Goal: Task Accomplishment & Management: Manage account settings

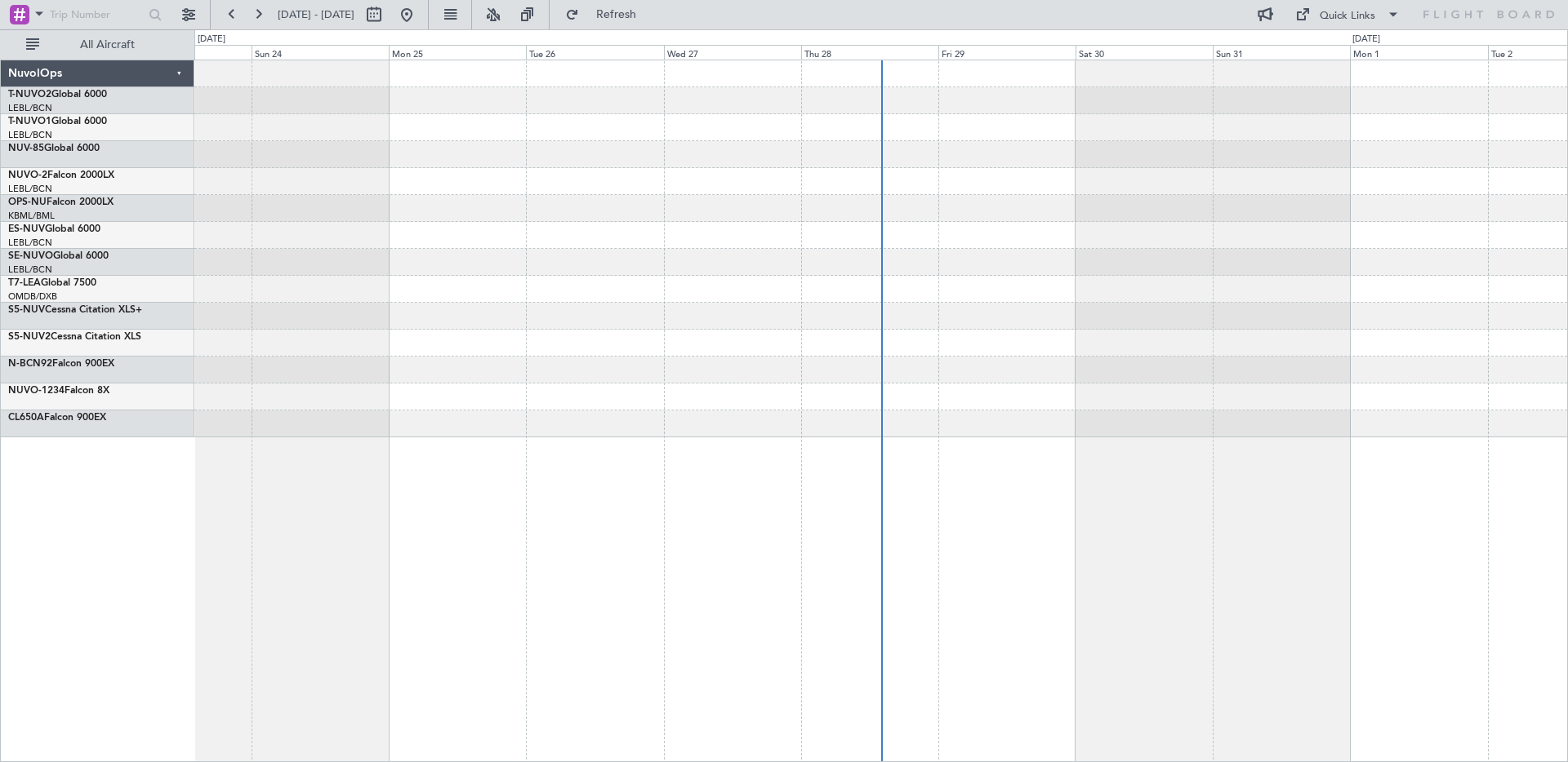
click at [328, 19] on span "[DATE] - [DATE]" at bounding box center [316, 14] width 77 height 15
click at [303, 17] on span "[DATE] - [DATE]" at bounding box center [316, 14] width 77 height 15
click at [387, 16] on button at bounding box center [374, 15] width 26 height 26
select select "8"
select select "2025"
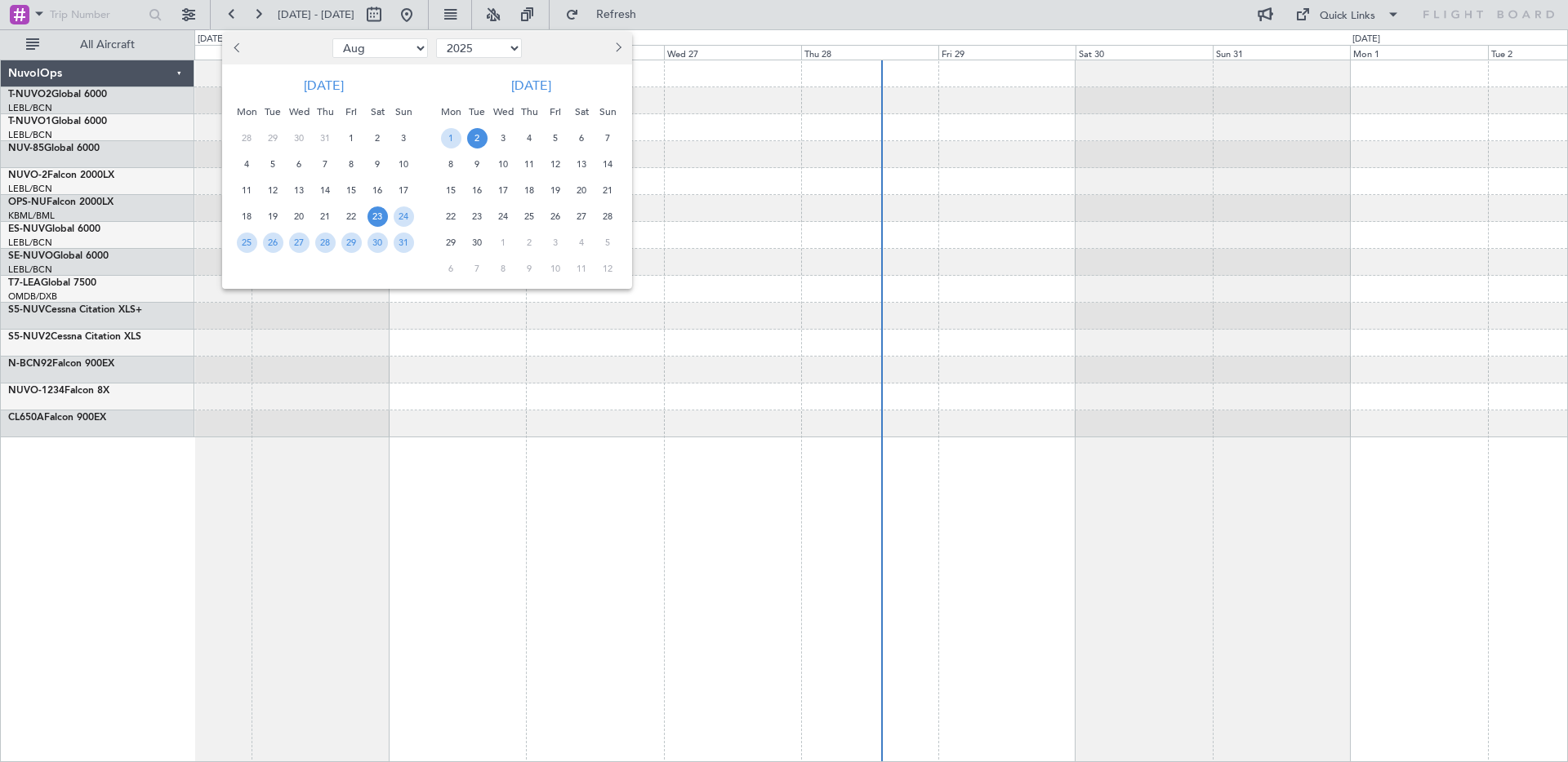
click at [241, 46] on span "Previous month" at bounding box center [238, 47] width 10 height 10
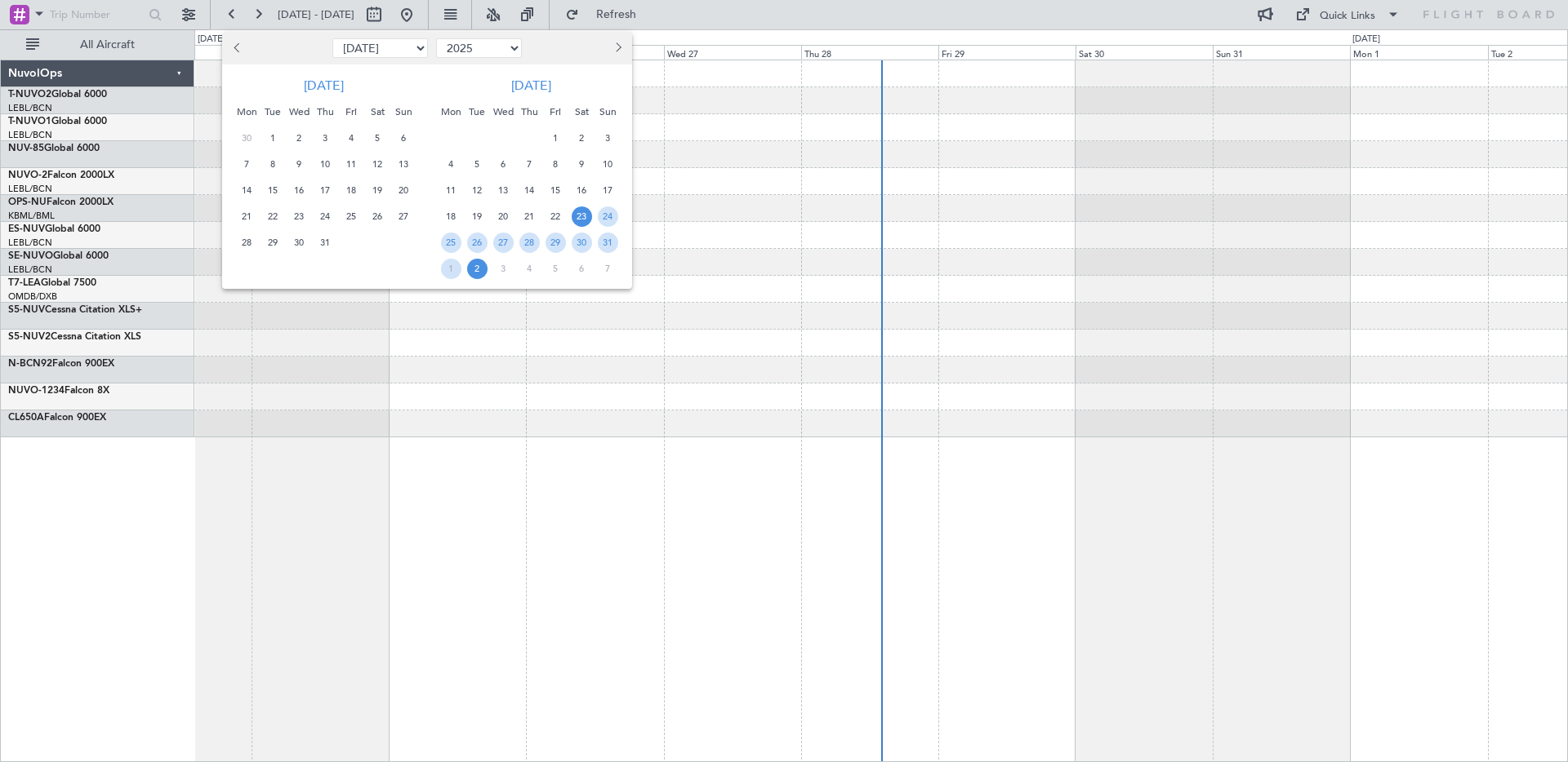
click at [241, 46] on span "Previous month" at bounding box center [238, 47] width 10 height 10
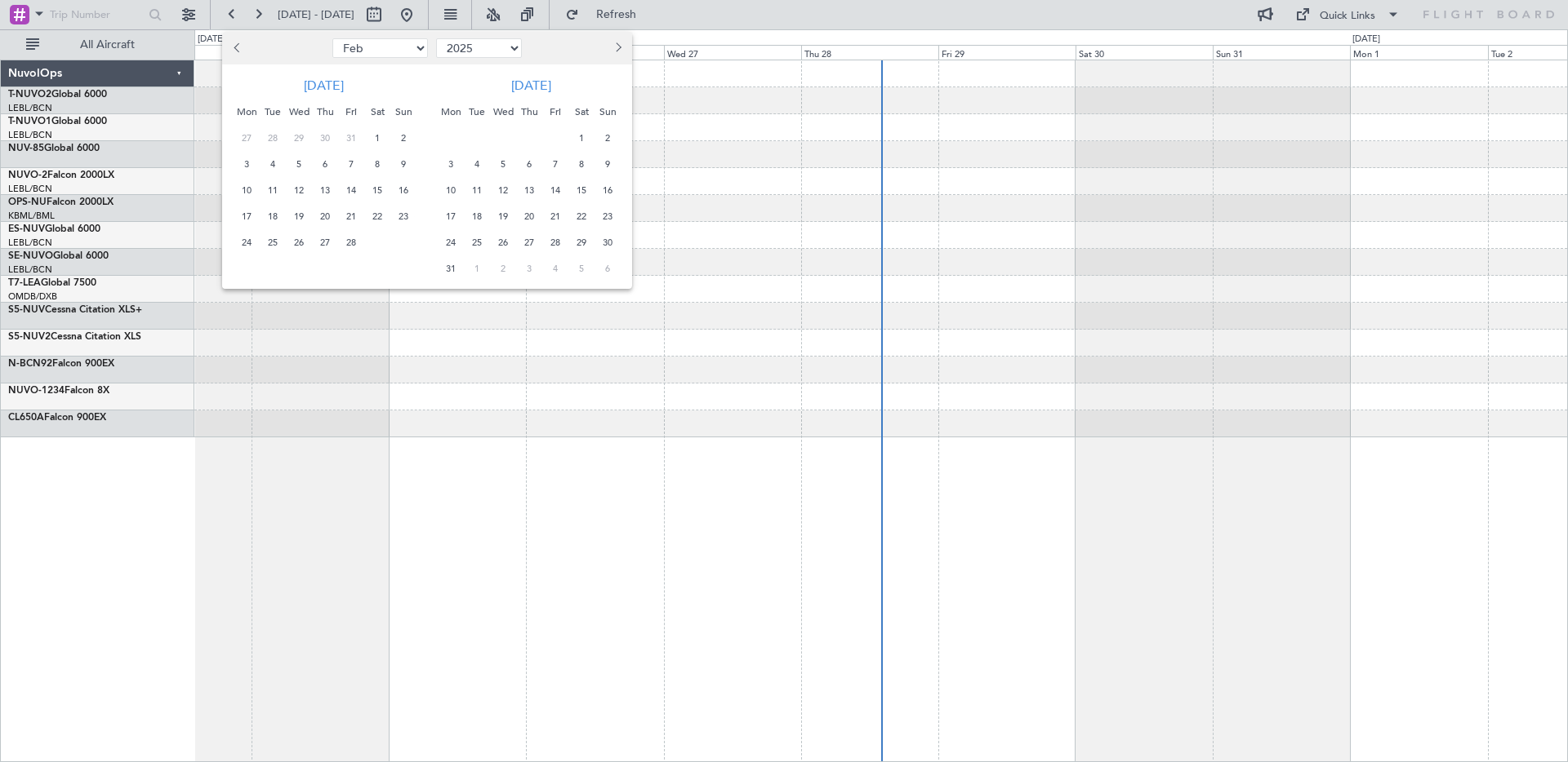
click at [241, 46] on span "Previous month" at bounding box center [238, 47] width 10 height 10
select select "12"
select select "2024"
click at [241, 46] on span "Previous month" at bounding box center [238, 47] width 10 height 10
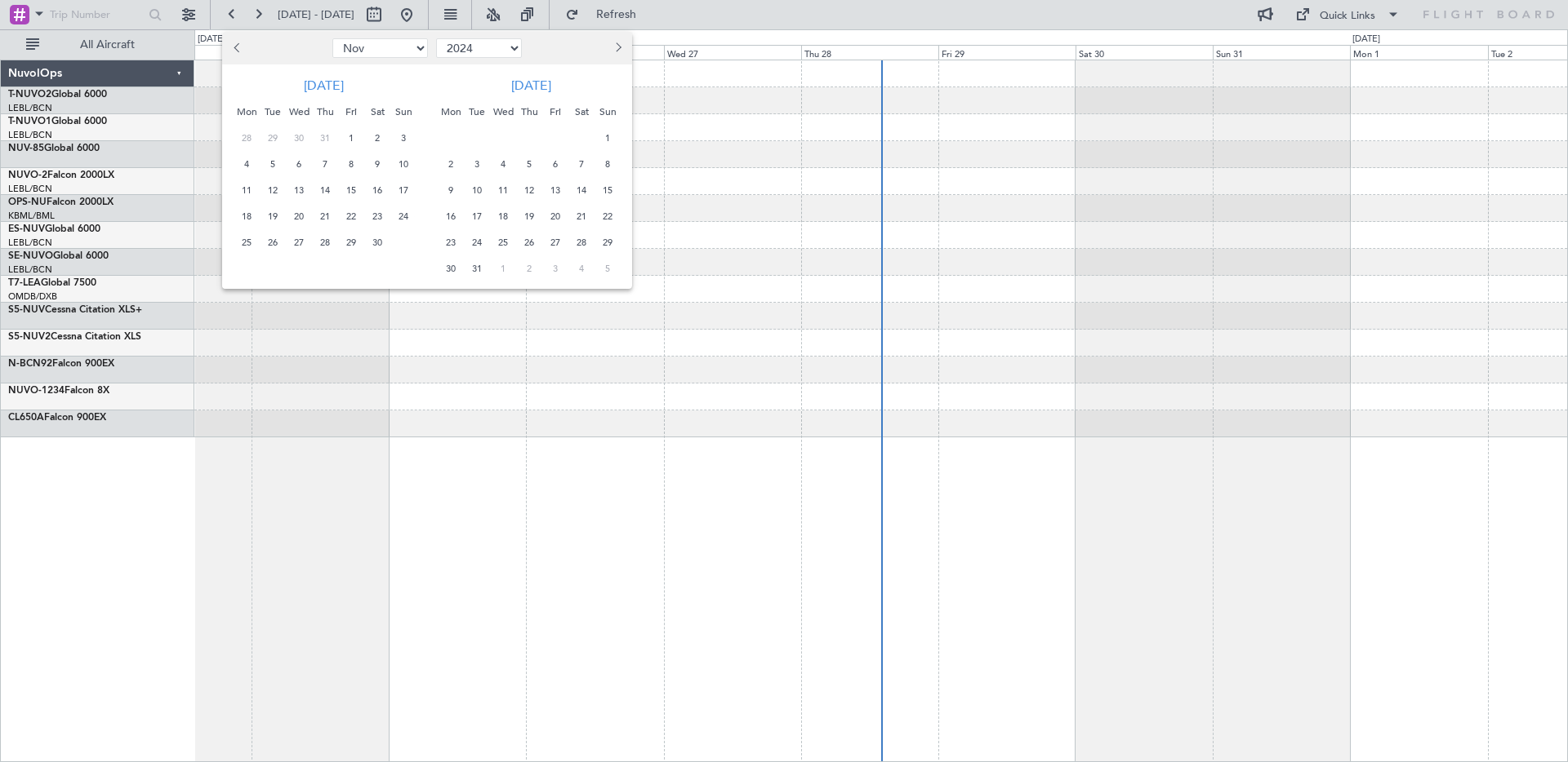
click at [241, 46] on span "Previous month" at bounding box center [238, 47] width 10 height 10
select select "8"
click at [303, 168] on span "7" at bounding box center [299, 164] width 20 height 20
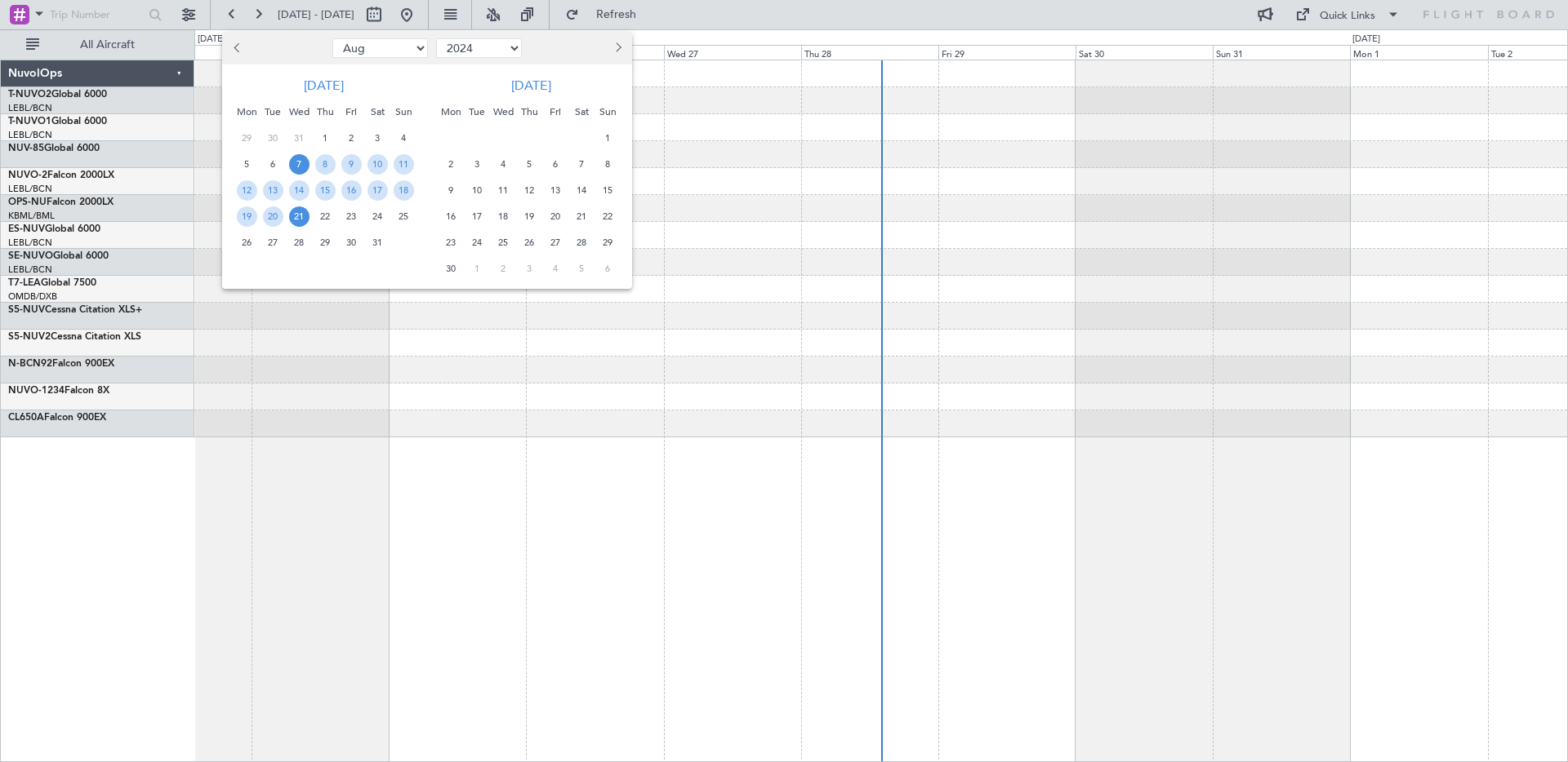
click at [302, 216] on span "21" at bounding box center [299, 216] width 20 height 20
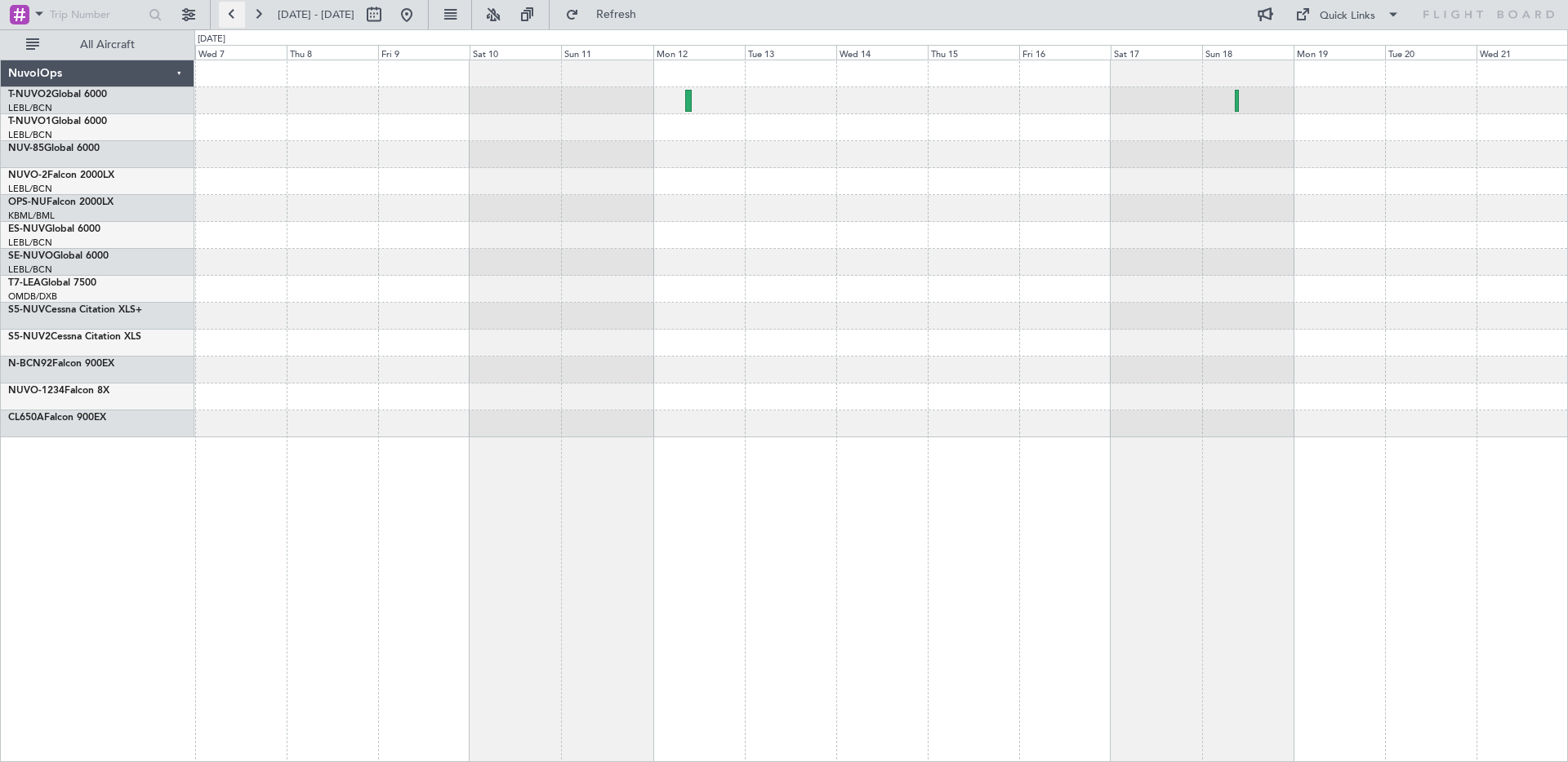
click at [229, 9] on button at bounding box center [232, 15] width 26 height 26
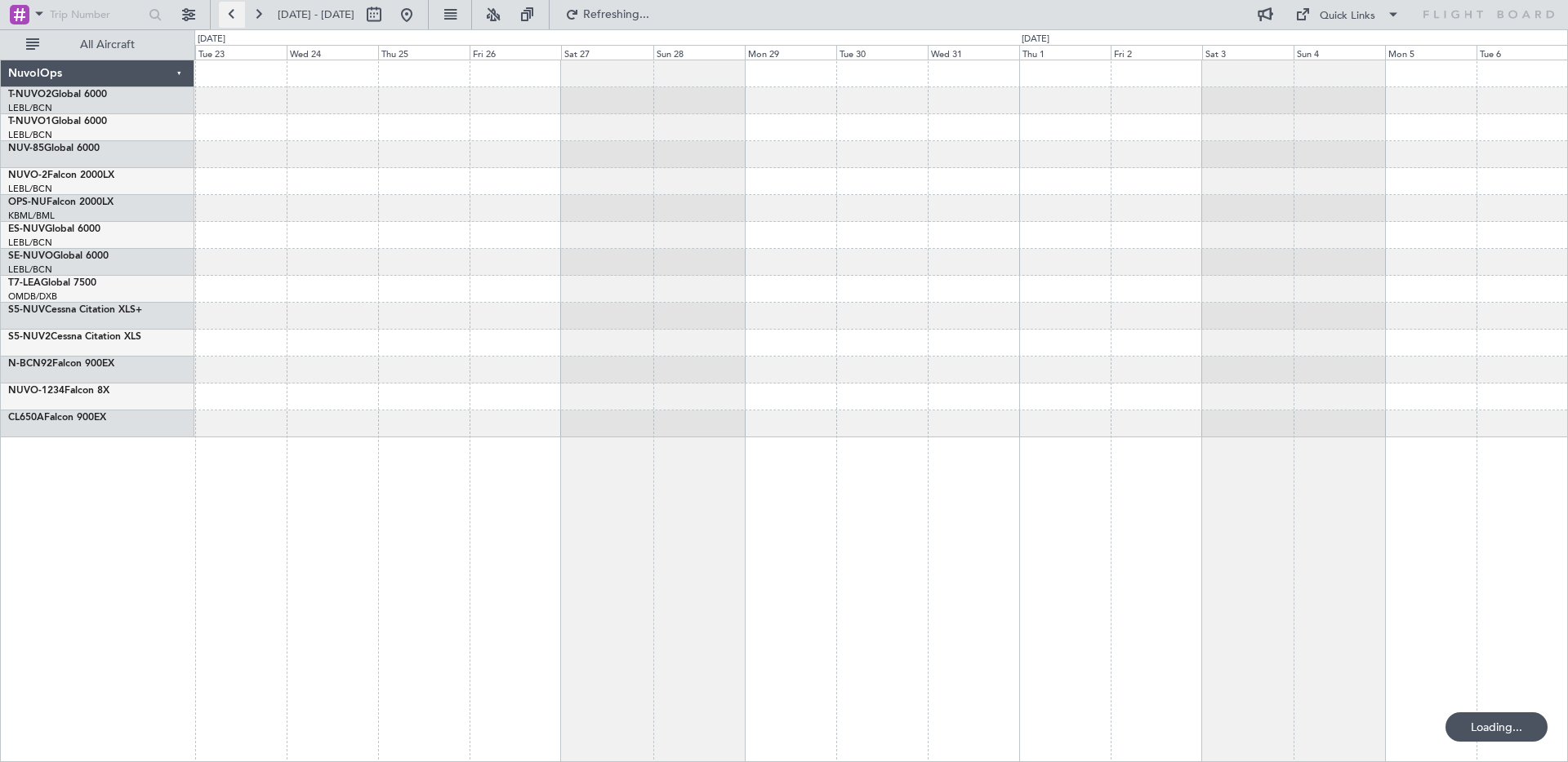
click at [229, 9] on button at bounding box center [232, 15] width 26 height 26
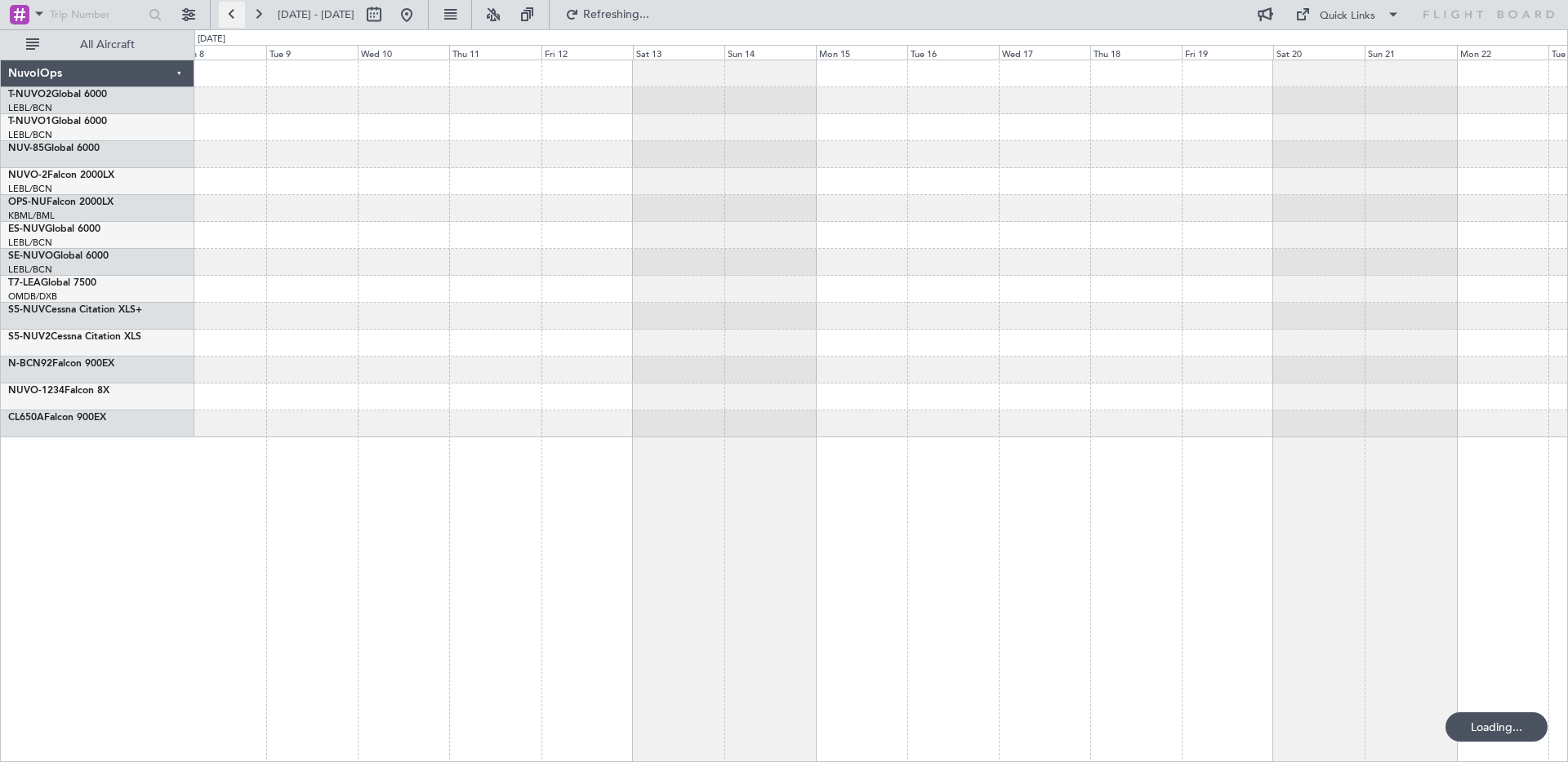
click at [229, 9] on button at bounding box center [232, 15] width 26 height 26
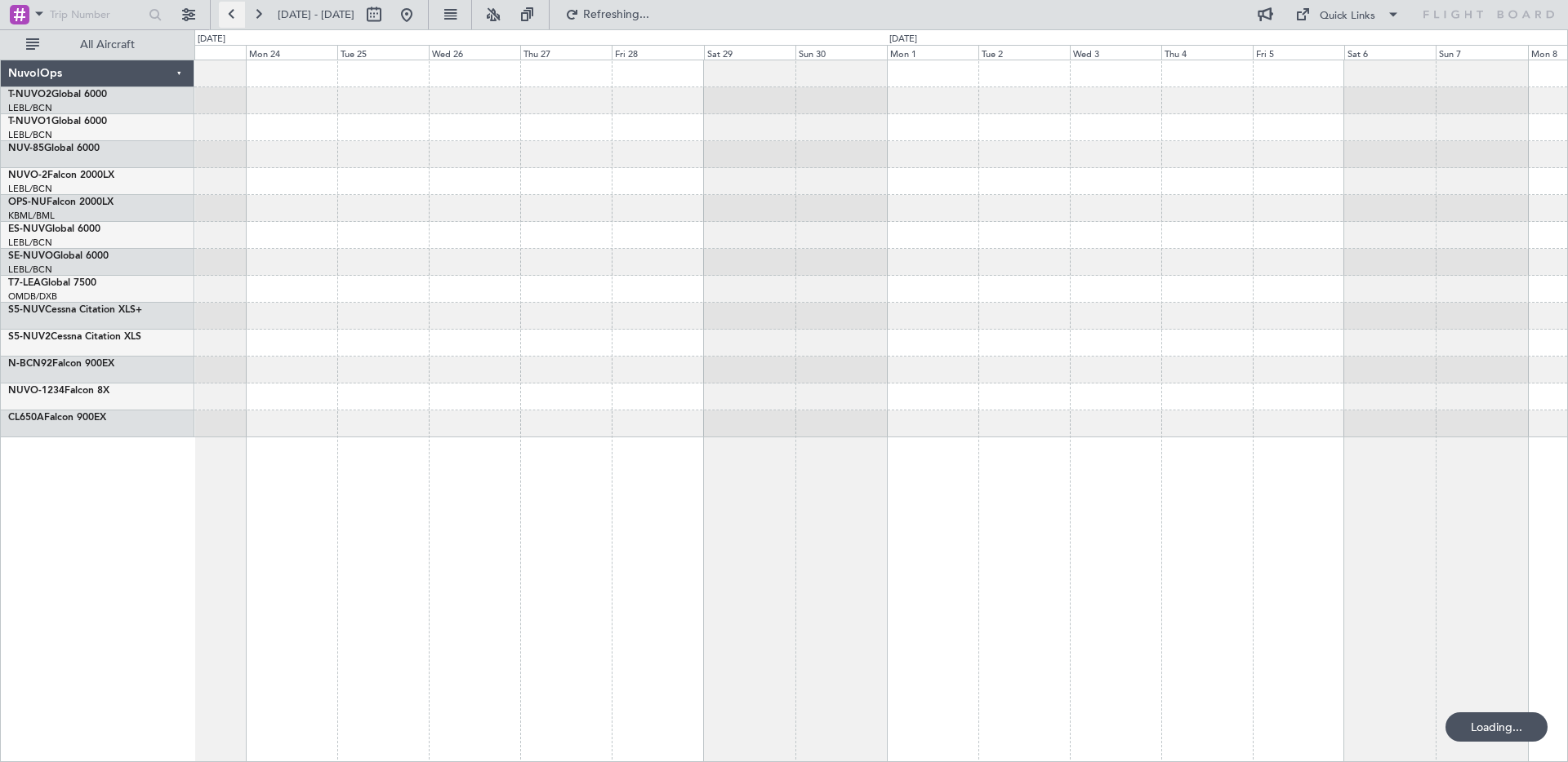
click at [229, 9] on button at bounding box center [232, 15] width 26 height 26
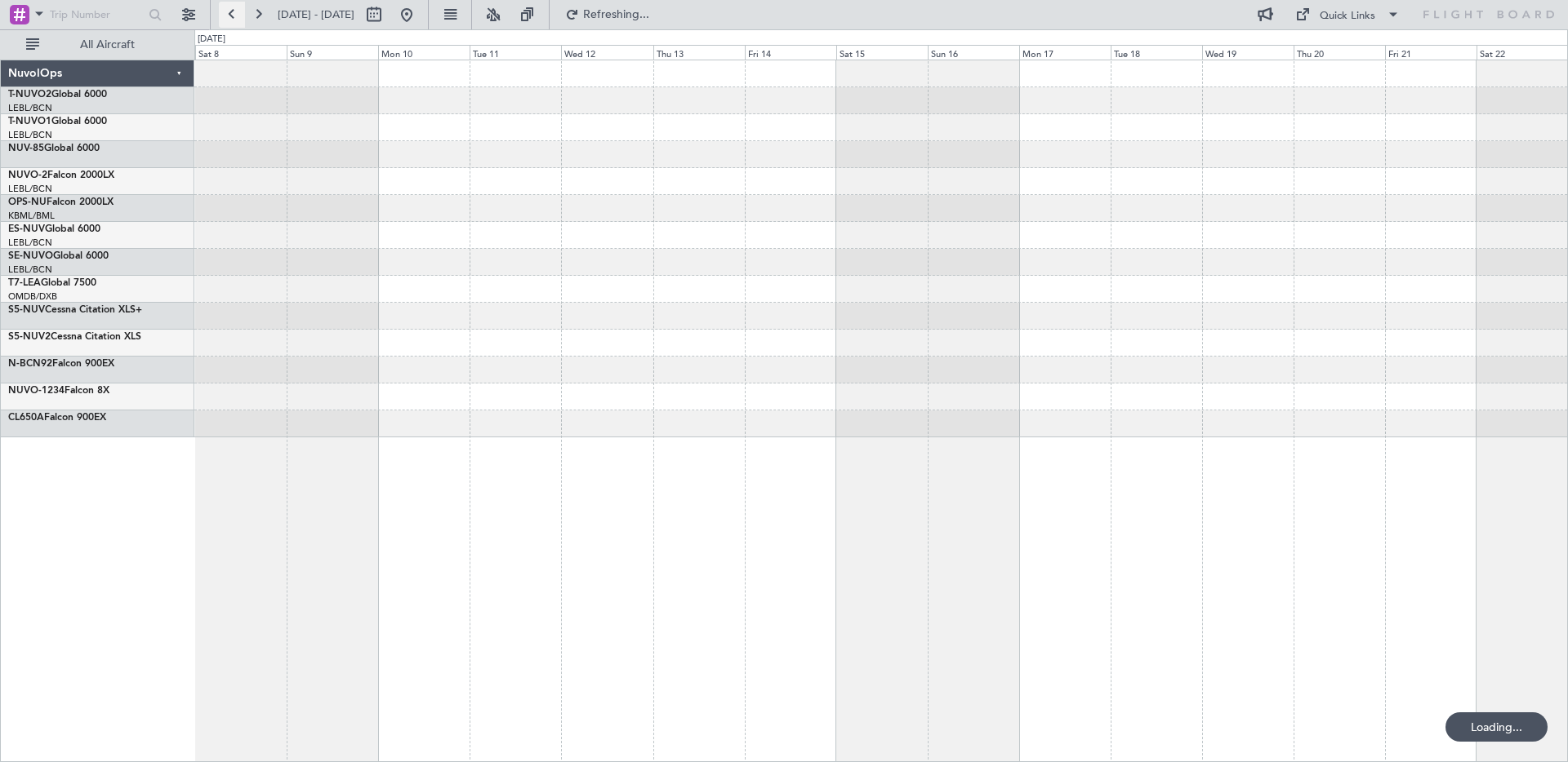
click at [229, 9] on button at bounding box center [232, 15] width 26 height 26
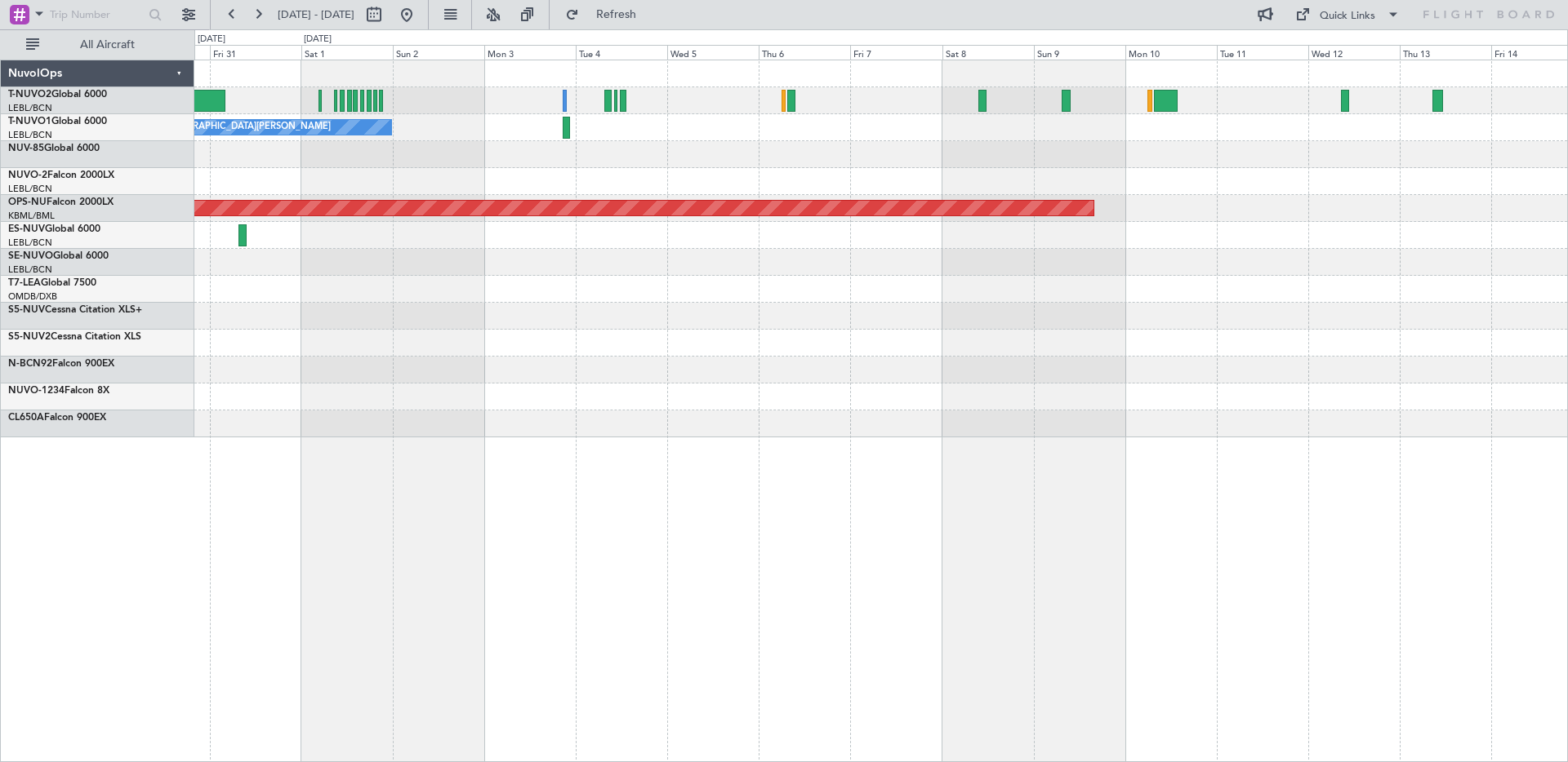
click at [564, 141] on div "Sched [PERSON_NAME] Barcelona-[GEOGRAPHIC_DATA]" at bounding box center [880, 154] width 1372 height 27
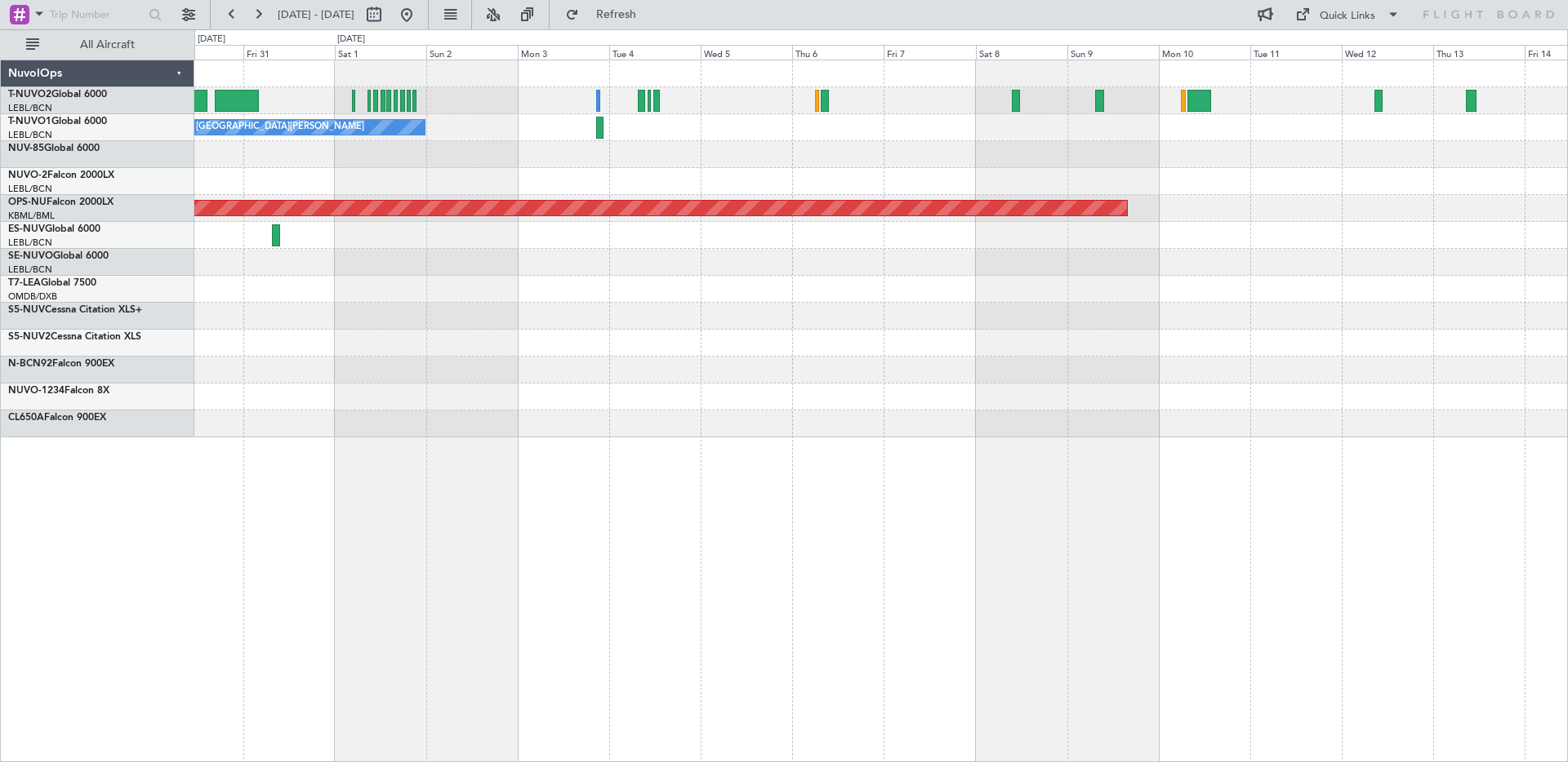
click at [603, 164] on div "Sched [PERSON_NAME] Barcelona-[GEOGRAPHIC_DATA]" at bounding box center [880, 154] width 1372 height 27
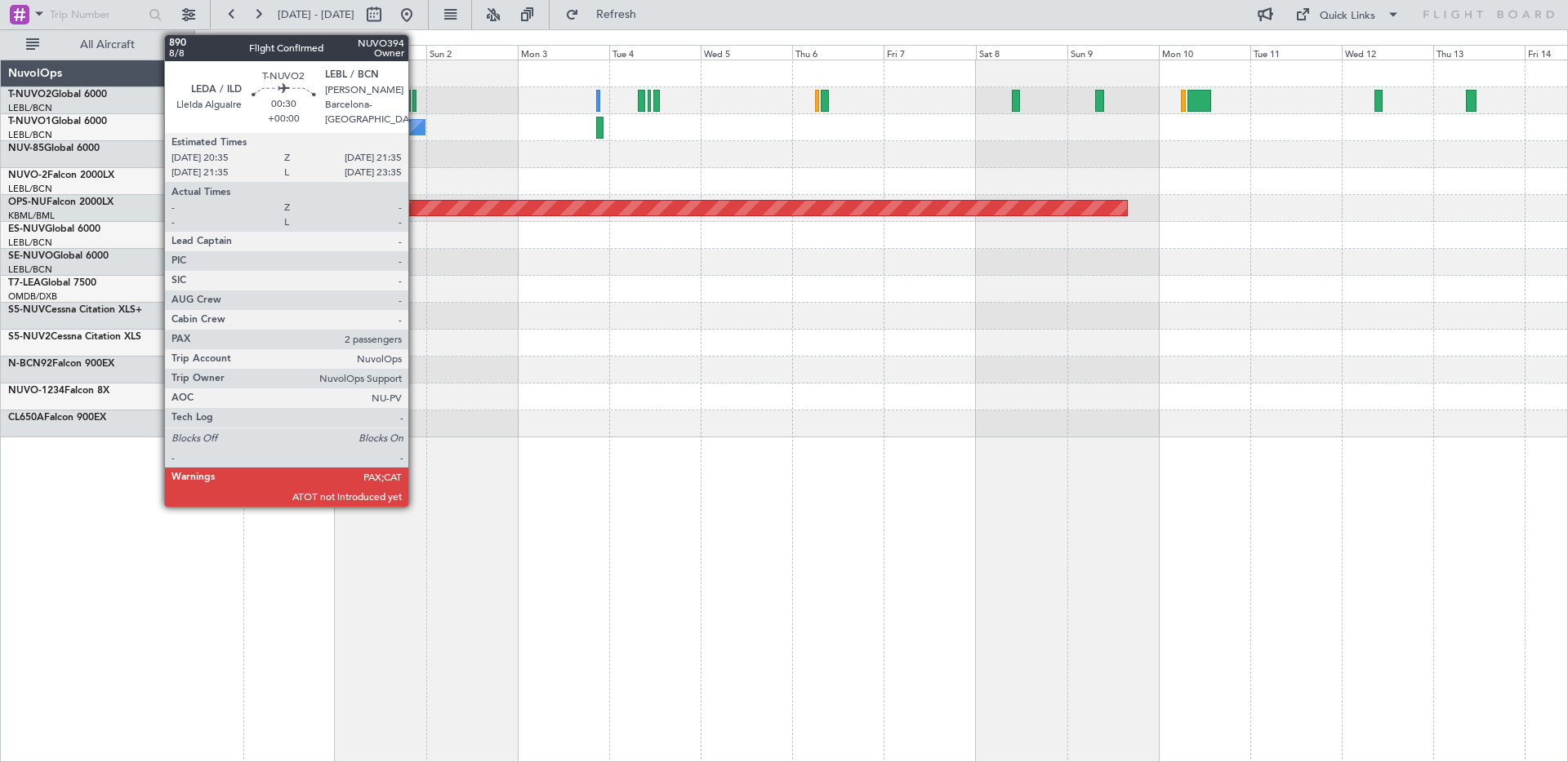
click at [416, 106] on div at bounding box center [414, 101] width 4 height 22
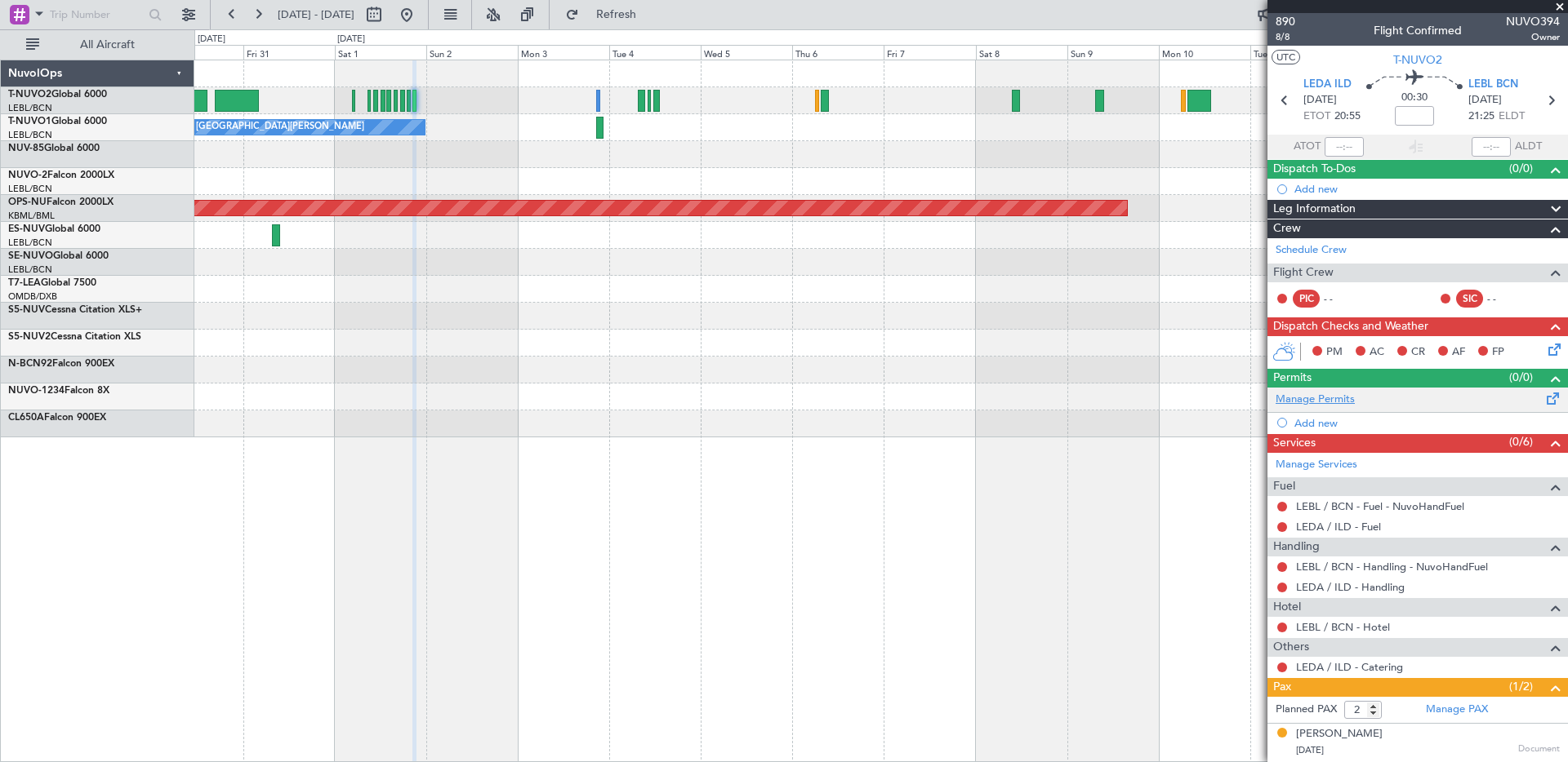
click at [1315, 397] on link "Manage Permits" at bounding box center [1315, 400] width 79 height 17
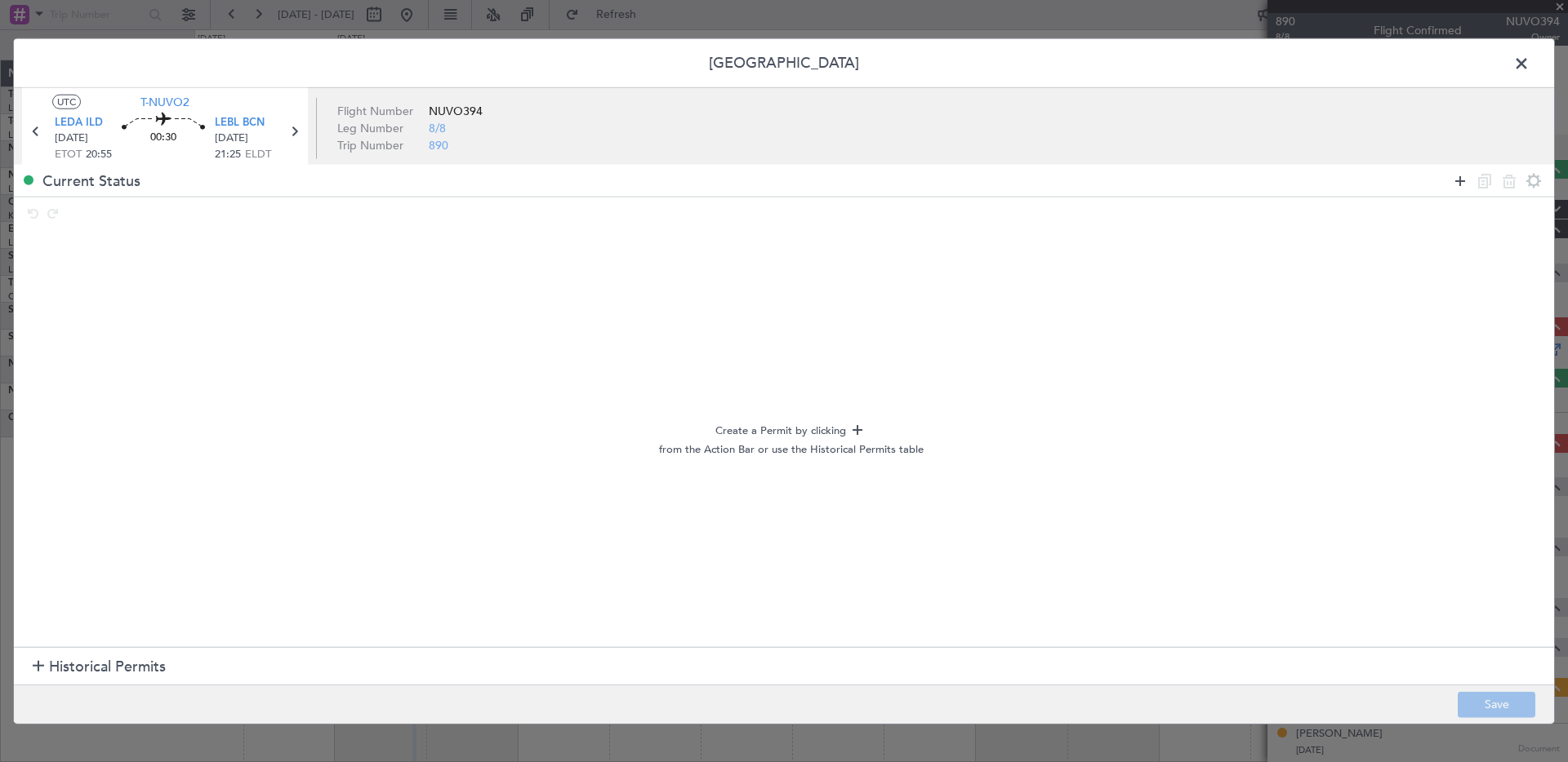
click at [1455, 177] on icon at bounding box center [1459, 180] width 19 height 19
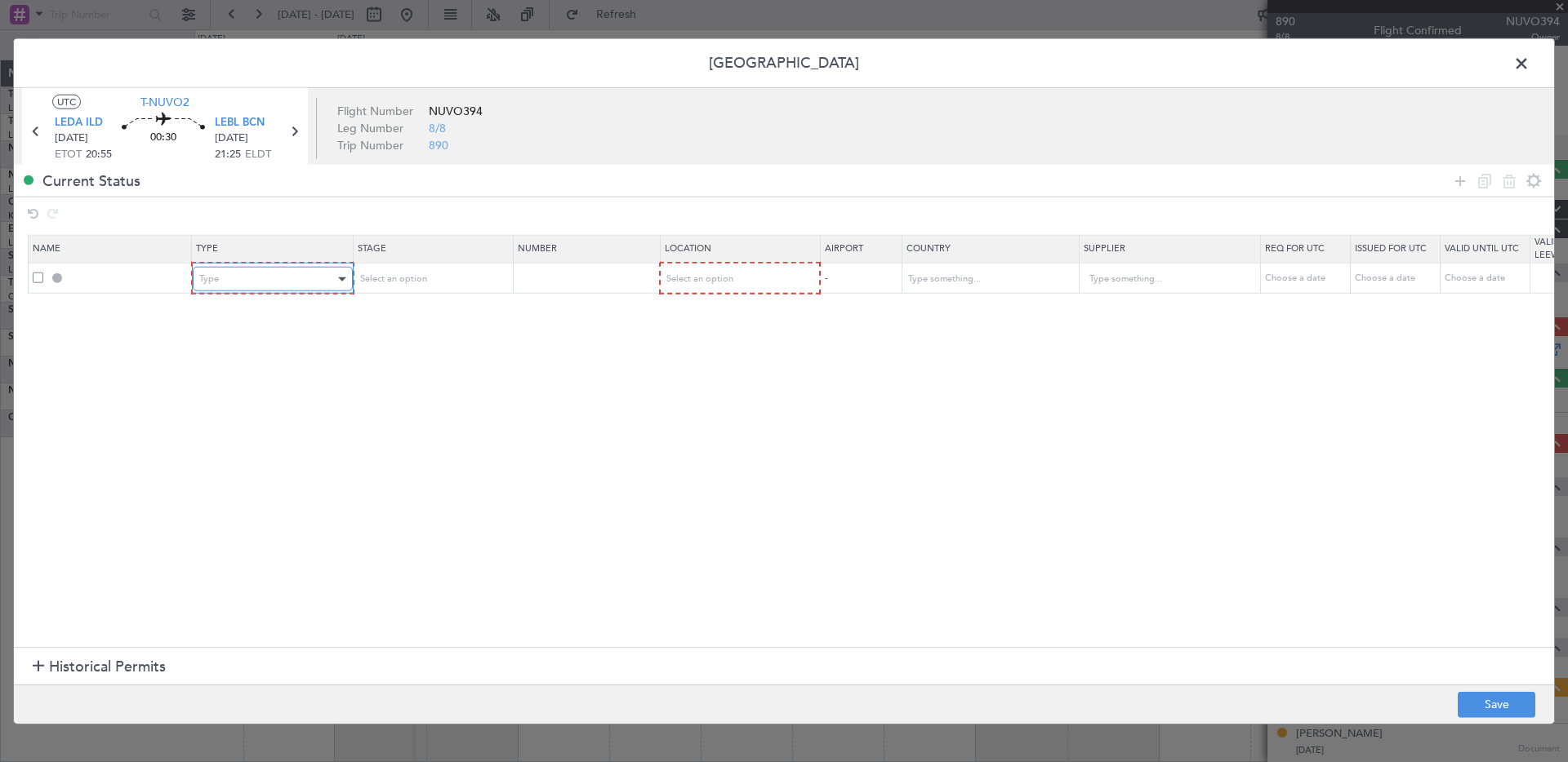
click at [278, 282] on div "Type" at bounding box center [267, 280] width 136 height 25
click at [304, 366] on span "CANPASS" at bounding box center [273, 362] width 146 height 25
click at [739, 274] on div "Select an option" at bounding box center [732, 280] width 136 height 25
click at [719, 344] on span "Departure Alt" at bounding box center [738, 338] width 146 height 25
click at [1478, 712] on button "Save" at bounding box center [1497, 705] width 78 height 26
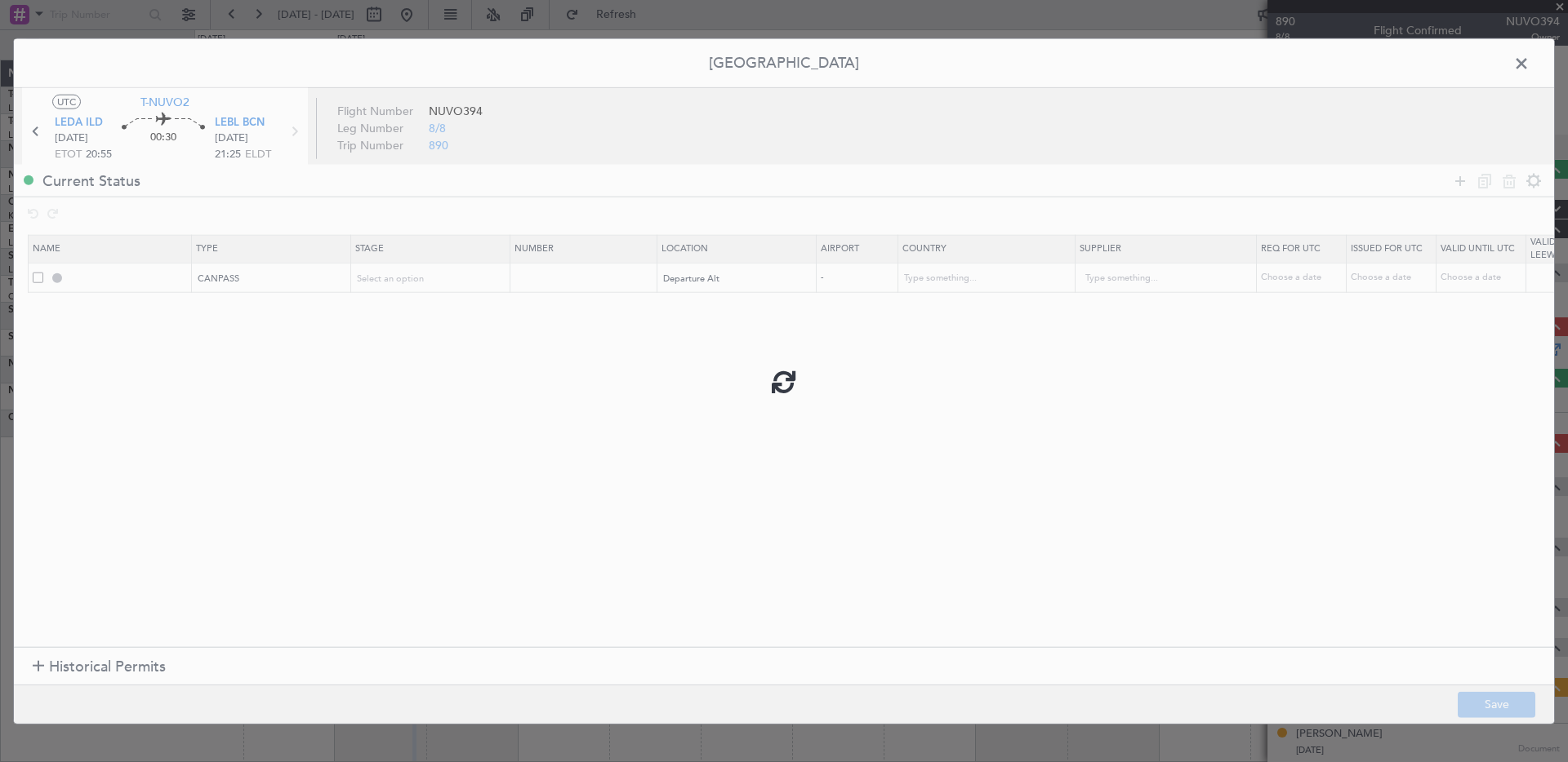
type input "CANPASS"
type input "NNN"
click at [1529, 60] on span at bounding box center [1529, 67] width 0 height 33
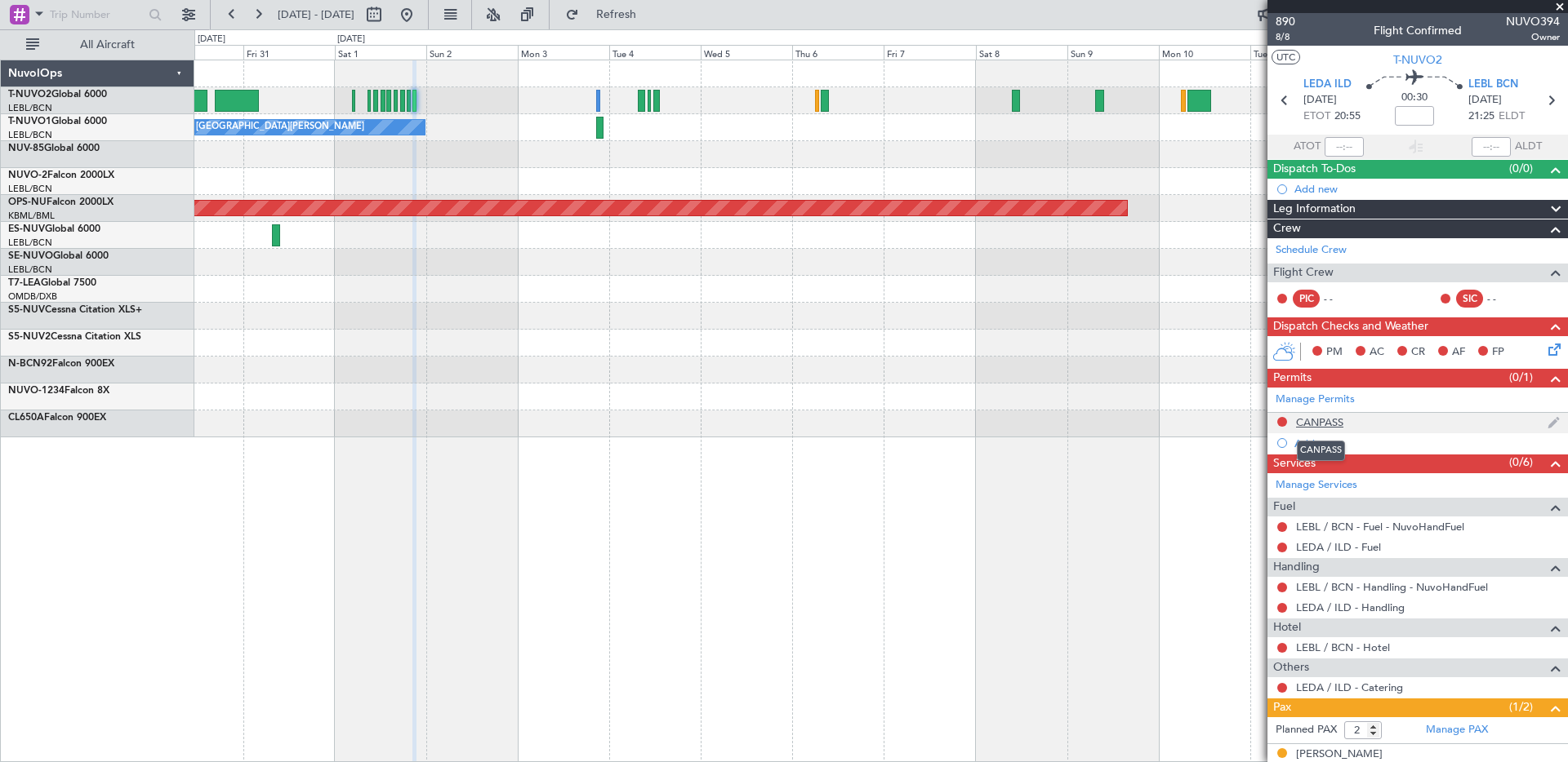
click at [1331, 421] on div "CANPASS" at bounding box center [1319, 422] width 48 height 14
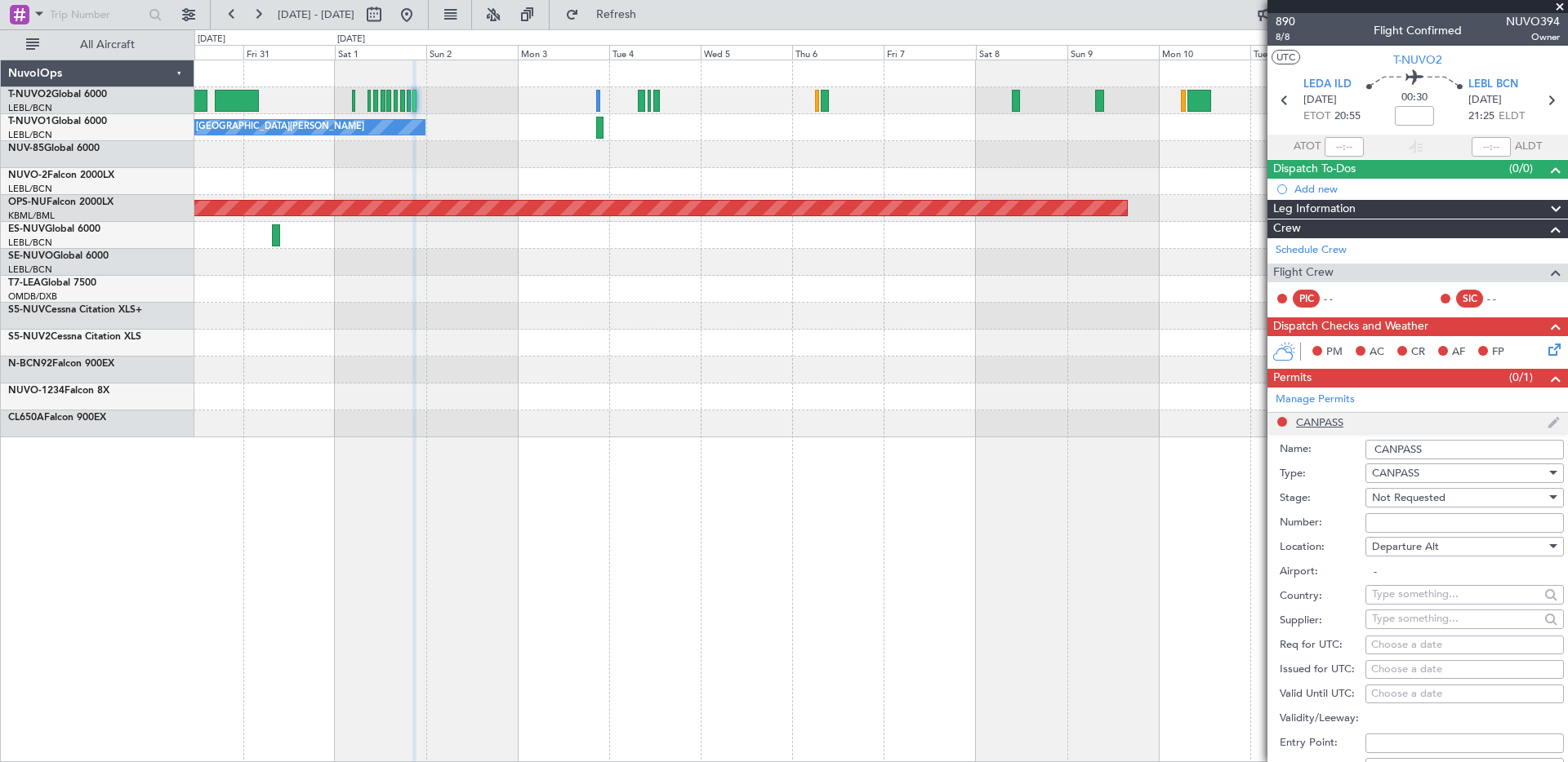
click at [1331, 421] on li "CANPASS Name: CANPASS Type: CANPASS Stage: Not Requested Number: Location: Depa…" at bounding box center [1417, 667] width 301 height 508
click at [1550, 380] on span at bounding box center [1556, 378] width 19 height 19
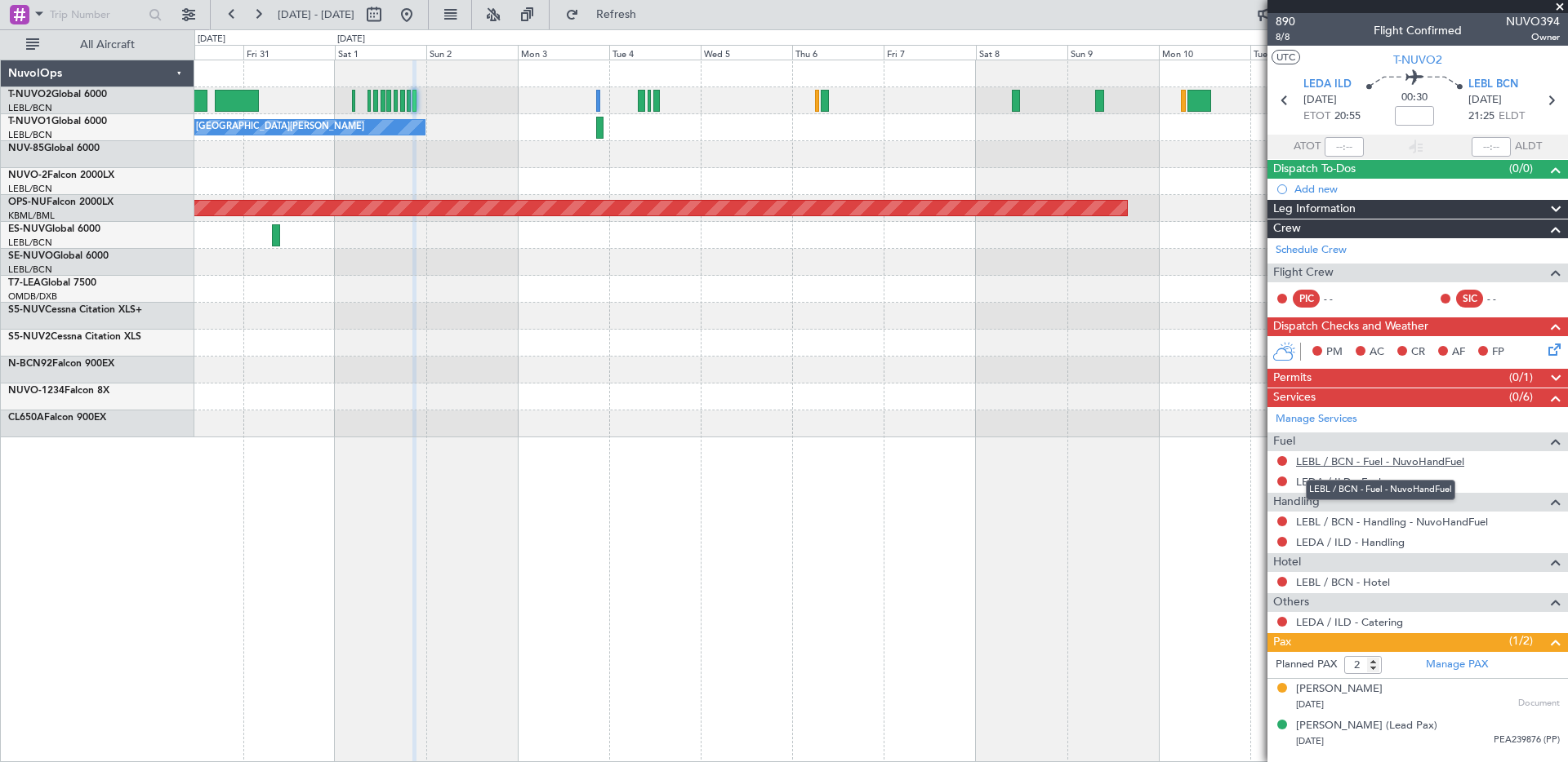
click at [1308, 462] on link "LEBL / BCN - Fuel - NuvoHandFuel" at bounding box center [1379, 461] width 169 height 14
click at [650, 13] on span "Refresh" at bounding box center [617, 14] width 69 height 11
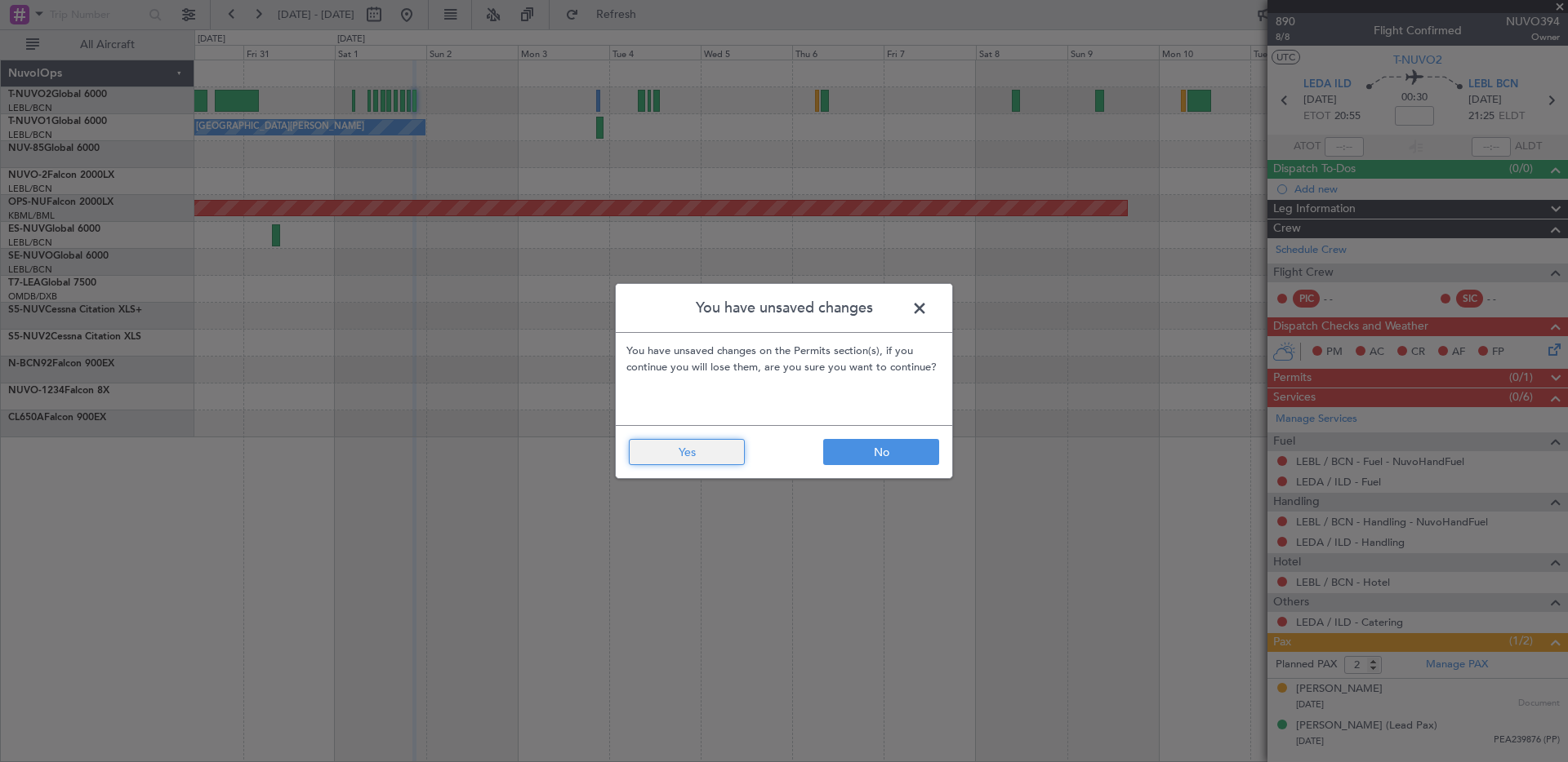
click at [732, 457] on button "Yes" at bounding box center [686, 452] width 116 height 26
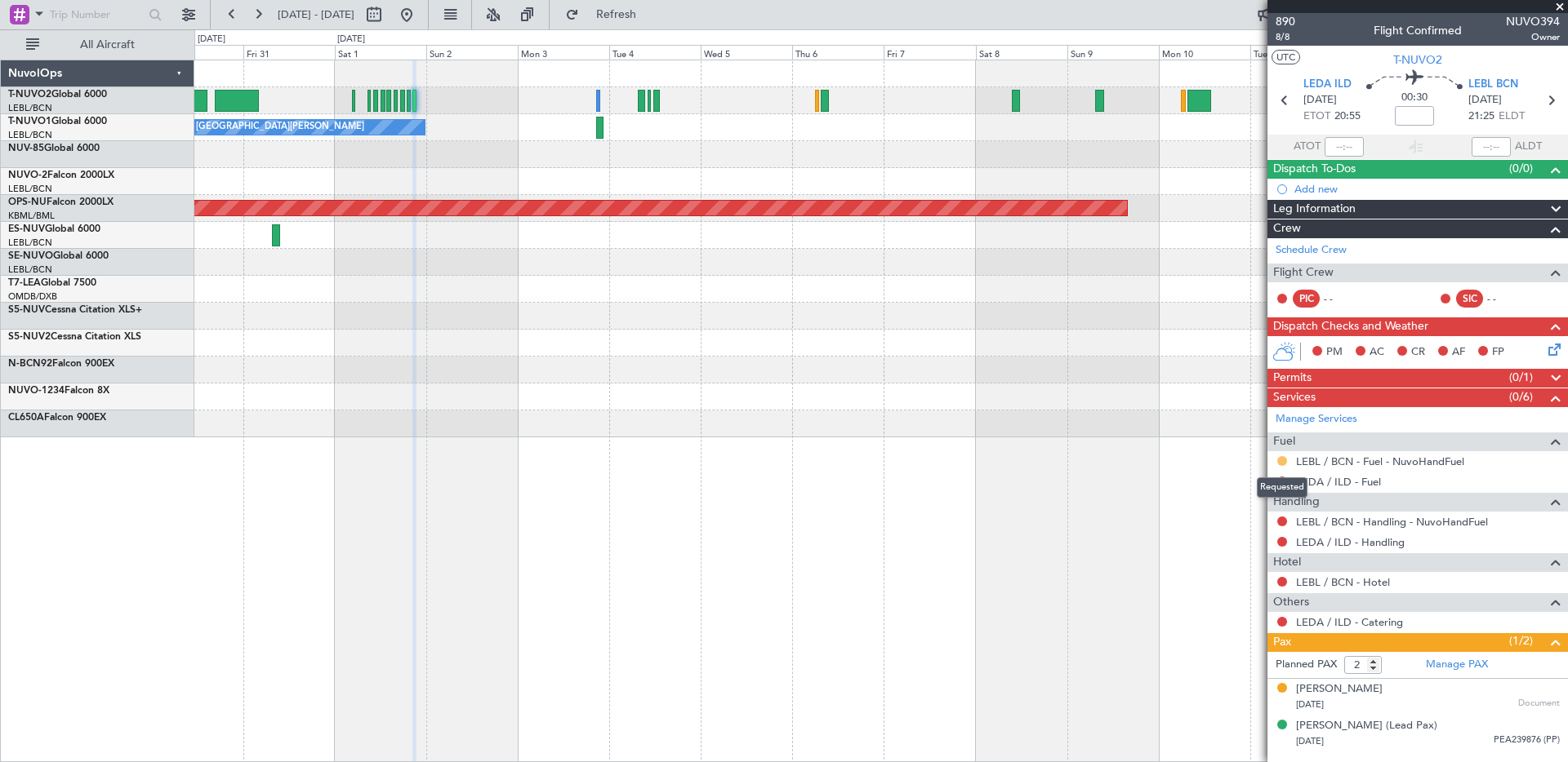
click at [1280, 460] on button at bounding box center [1281, 460] width 10 height 10
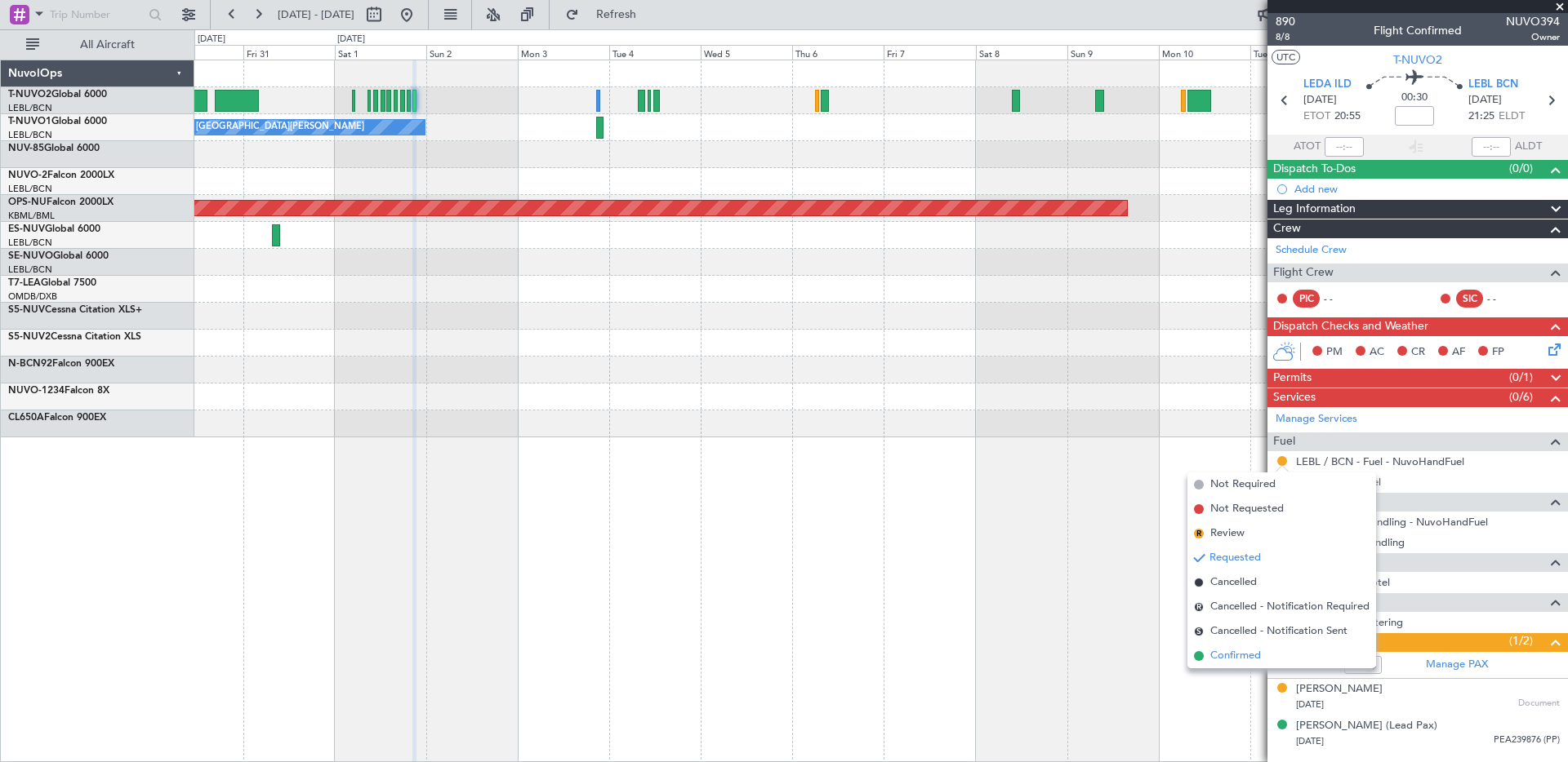
click at [1254, 653] on span "Confirmed" at bounding box center [1234, 656] width 50 height 17
